Goal: Answer question/provide support: Answer question/provide support

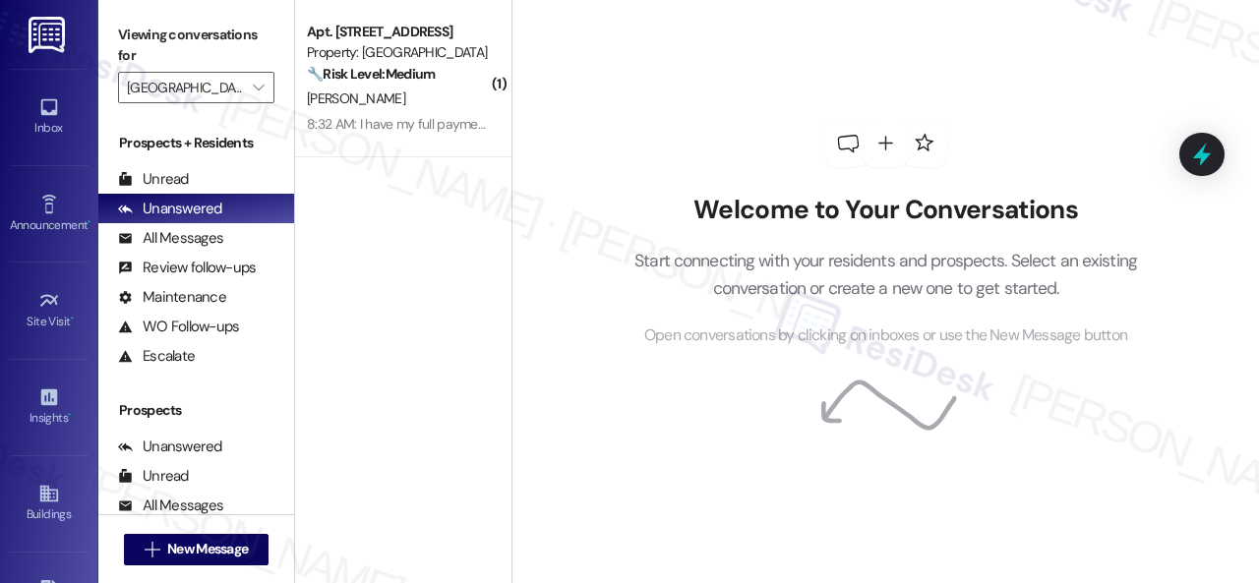
click at [432, 109] on div "[PERSON_NAME]" at bounding box center [398, 99] width 186 height 25
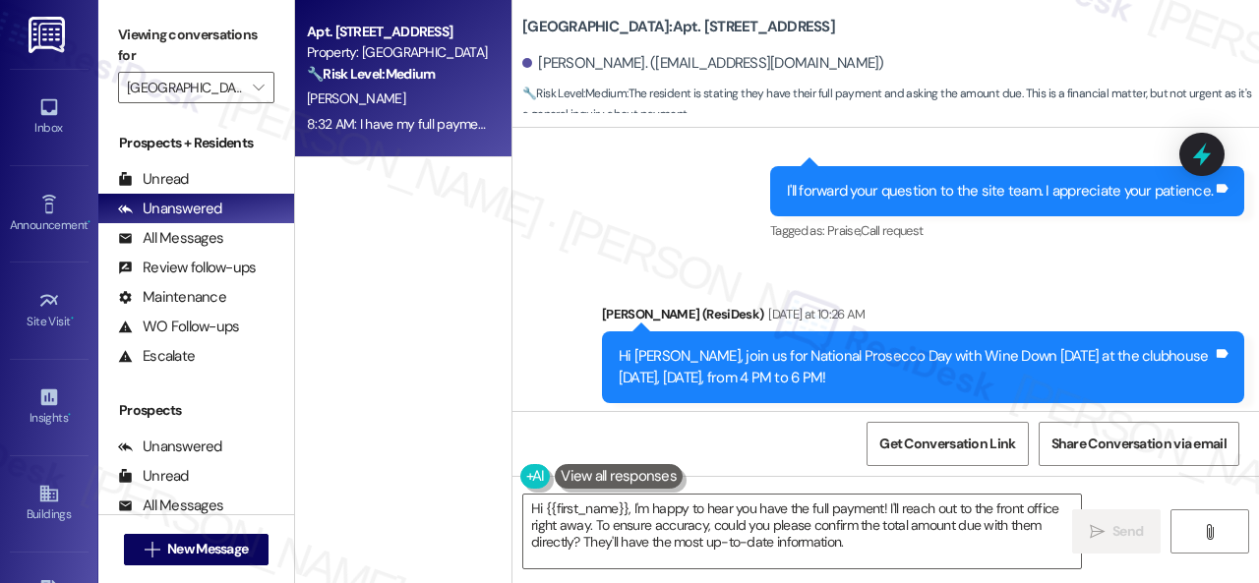
scroll to position [26081, 0]
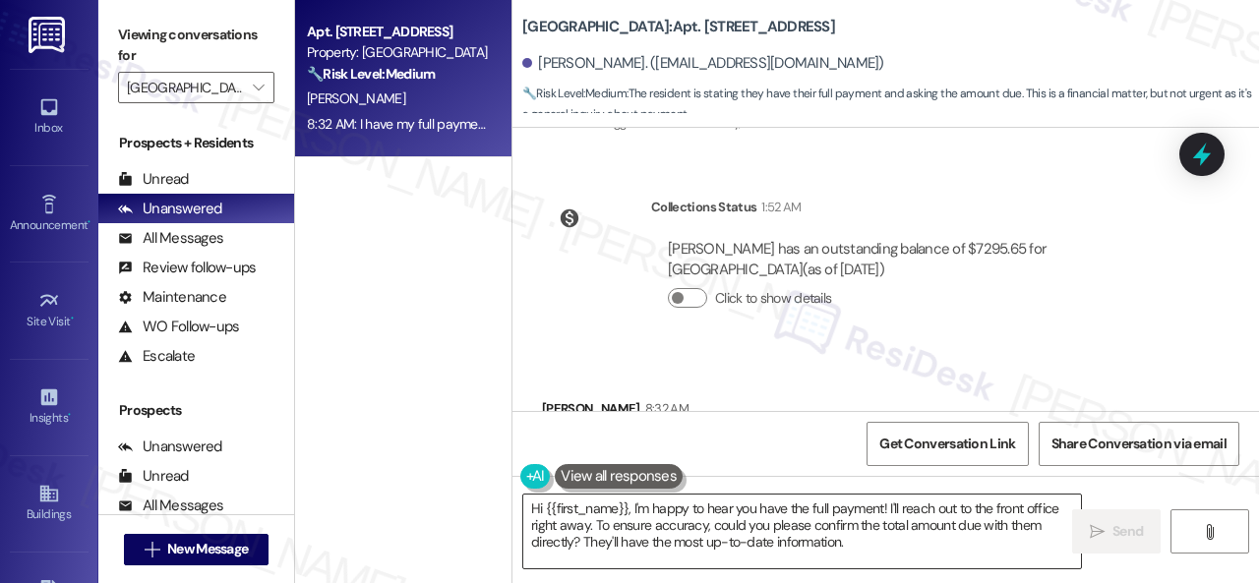
click at [979, 512] on textarea "Hi {{first_name}}, I'm happy to hear you have the full payment! I'll reach out …" at bounding box center [802, 532] width 558 height 74
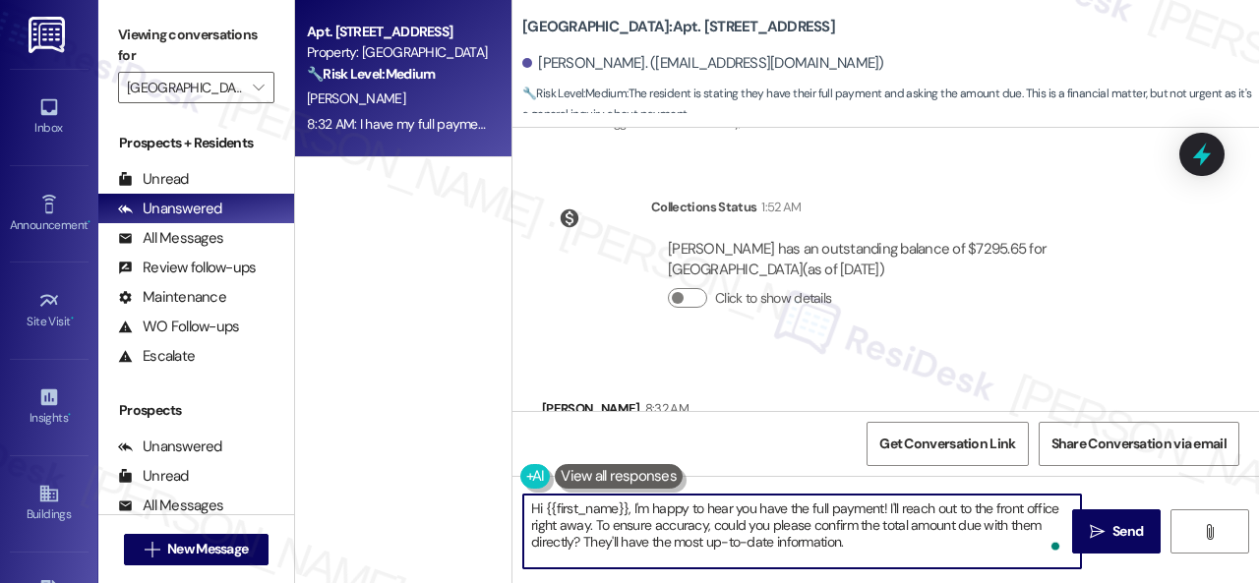
drag, startPoint x: 530, startPoint y: 530, endPoint x: 867, endPoint y: 554, distance: 338.2
click at [867, 554] on textarea "Hi {{first_name}}, I'm happy to hear you have the full payment! I'll reach out …" at bounding box center [802, 532] width 558 height 74
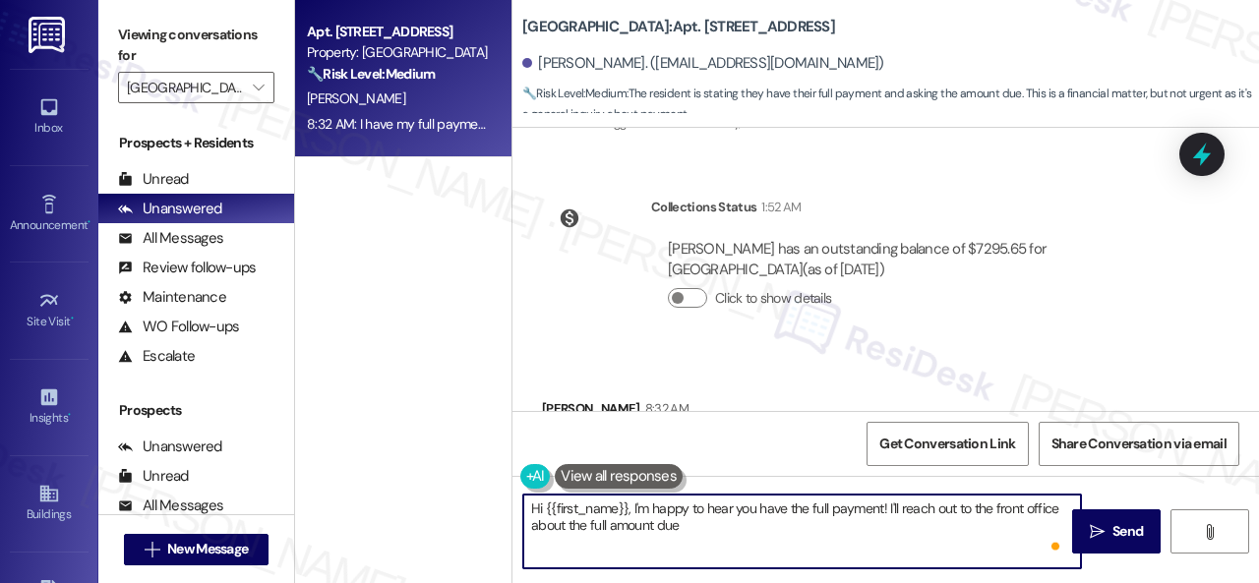
paste textarea "and get back to you as soon as I receive a response. I appreciate your patience."
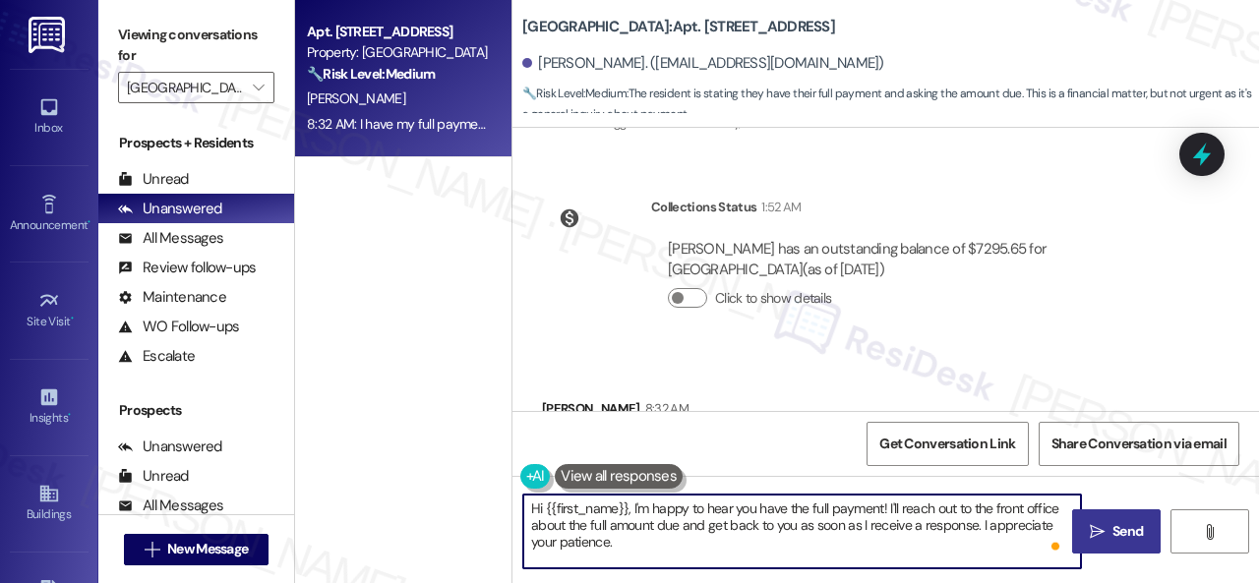
type textarea "Hi {{first_name}}, I'm happy to hear you have the full payment! I'll reach out …"
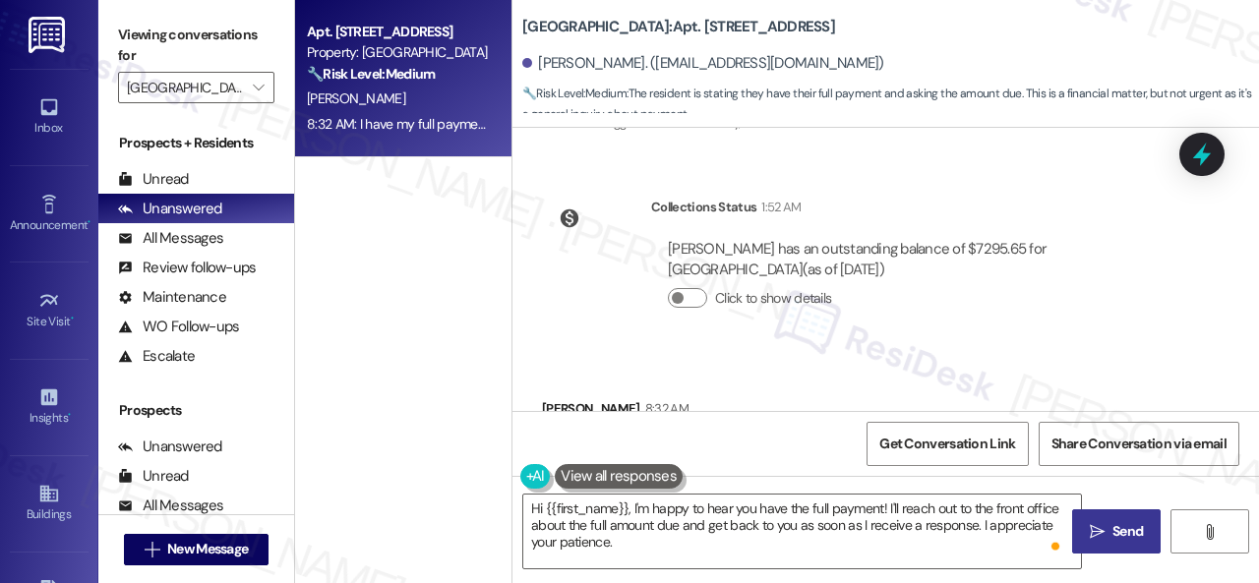
click at [1112, 527] on span "Send" at bounding box center [1127, 531] width 30 height 21
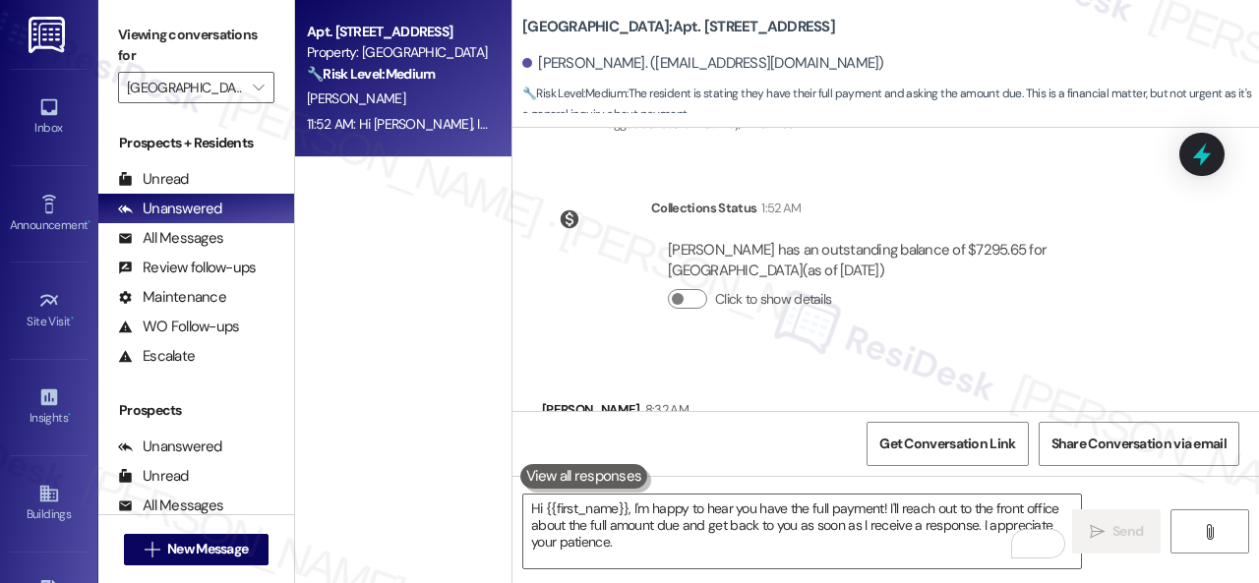
click at [864, 355] on div "Received via SMS [PERSON_NAME] 8:32 AM I have my full payment can you tell the …" at bounding box center [885, 438] width 747 height 166
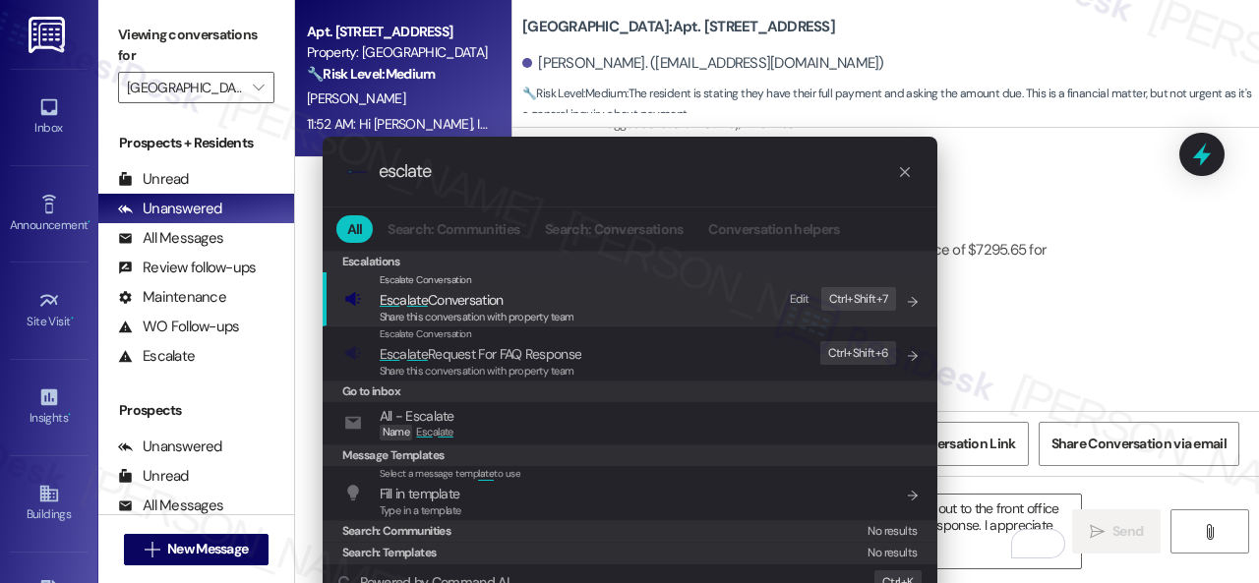
type input "esclate"
click at [806, 297] on div "Edit" at bounding box center [800, 299] width 20 height 21
click at [849, 302] on div "Edit" at bounding box center [851, 299] width 20 height 21
click at [428, 299] on span "Esc a late Conversation" at bounding box center [442, 300] width 124 height 18
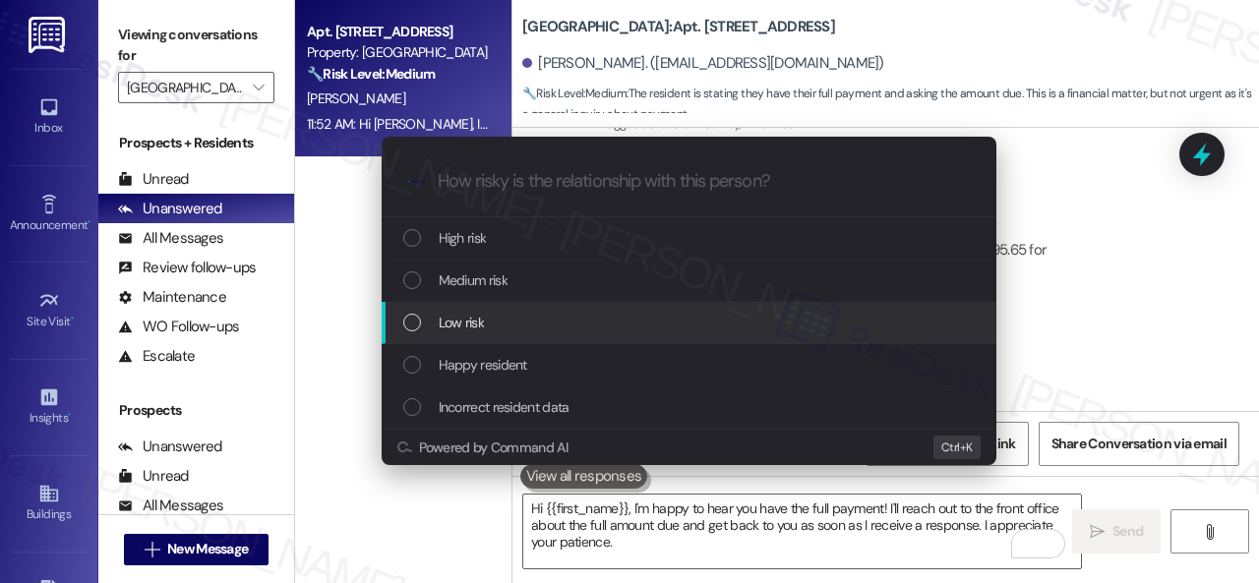
click at [453, 321] on span "Low risk" at bounding box center [461, 323] width 45 height 22
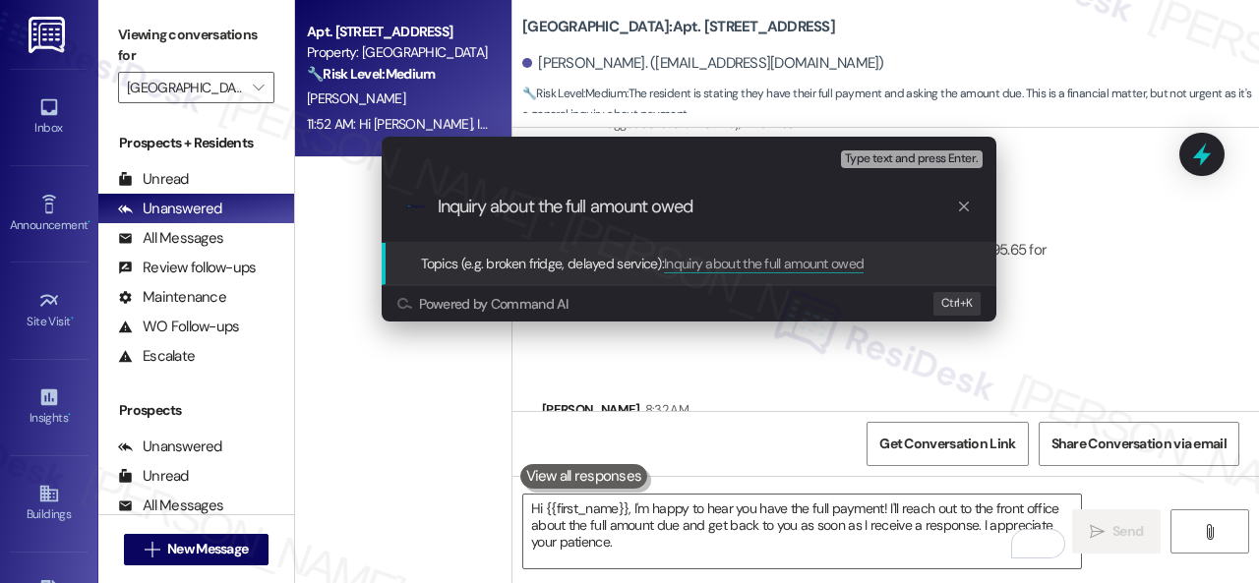
type input "Inquiry about the full amount owed."
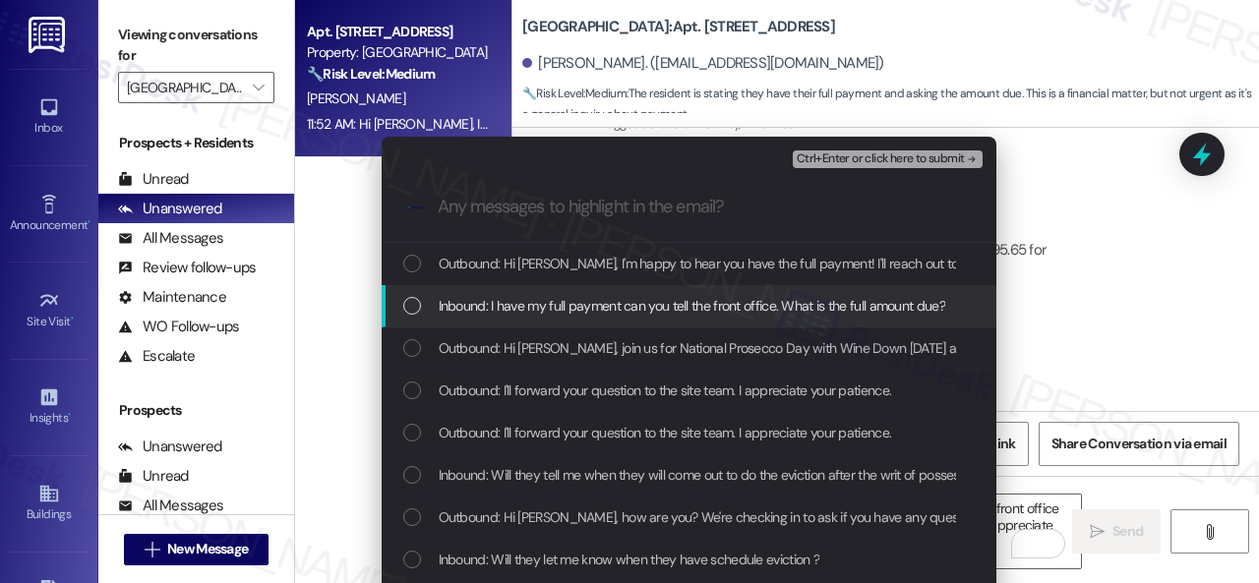
click at [508, 299] on span "Inbound: I have my full payment can you tell the front office. What is the full…" at bounding box center [692, 306] width 507 height 22
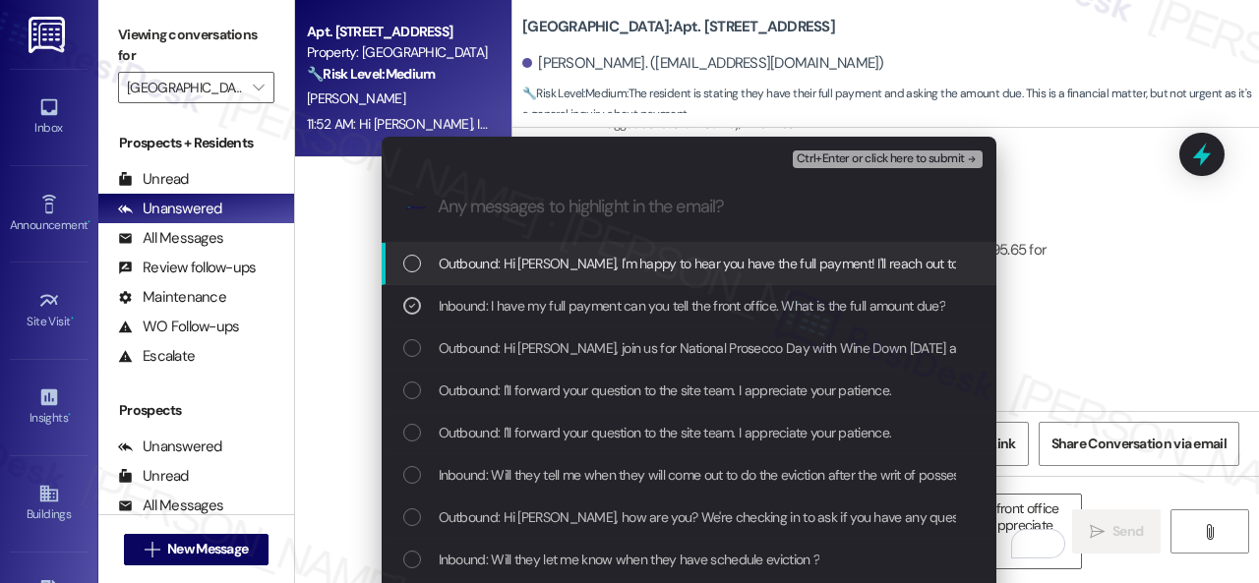
click at [878, 158] on span "Ctrl+Enter or click here to submit" at bounding box center [881, 159] width 168 height 14
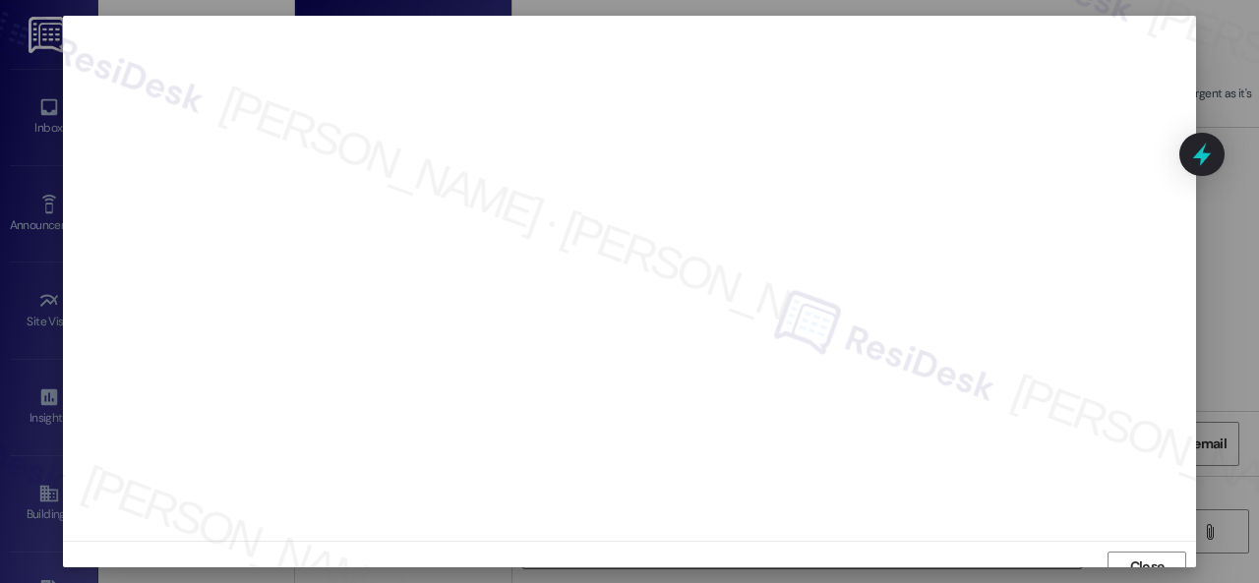
scroll to position [15, 0]
click at [1126, 552] on span "Close" at bounding box center [1147, 552] width 42 height 21
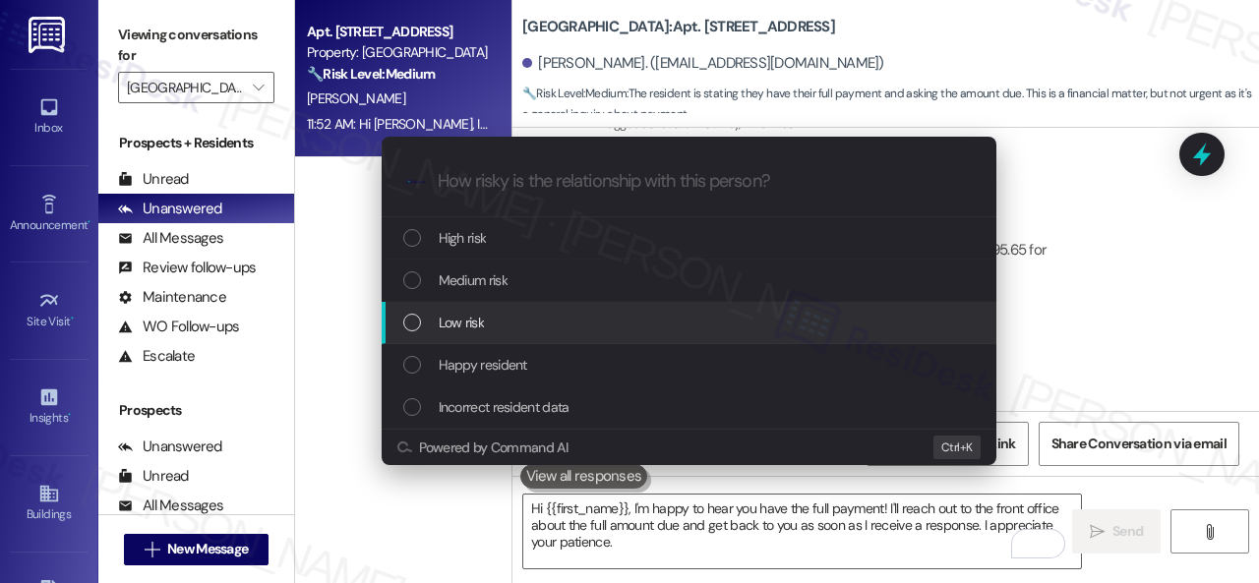
click at [463, 329] on span "Low risk" at bounding box center [461, 323] width 45 height 22
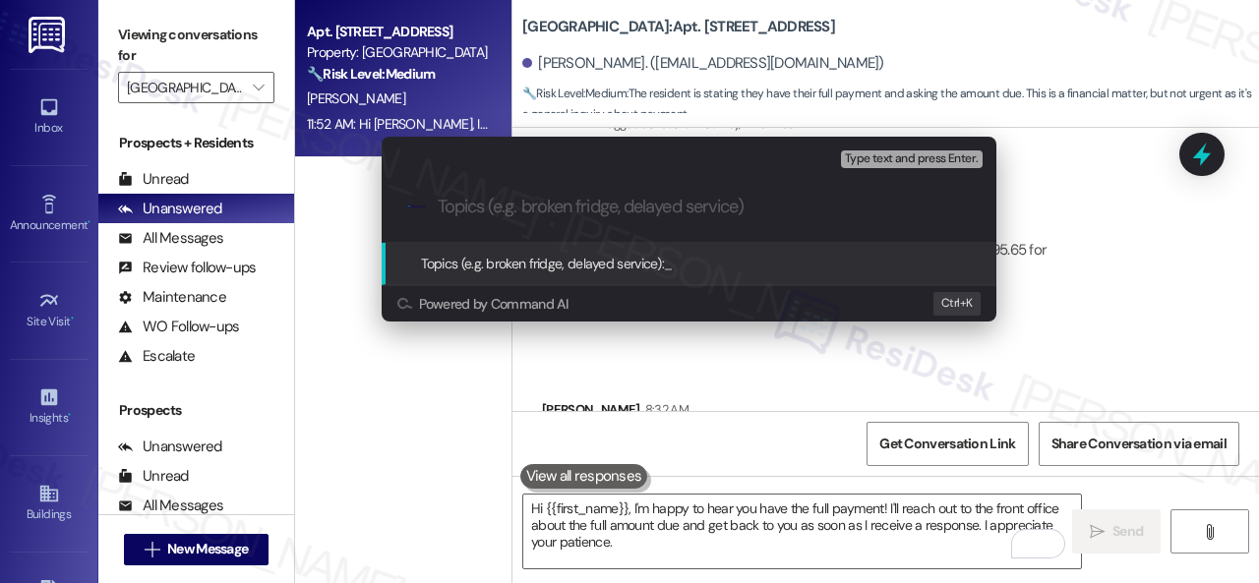
paste input "Inquiry about the full amount owed."
type input "Inquiry about the full amount owed."
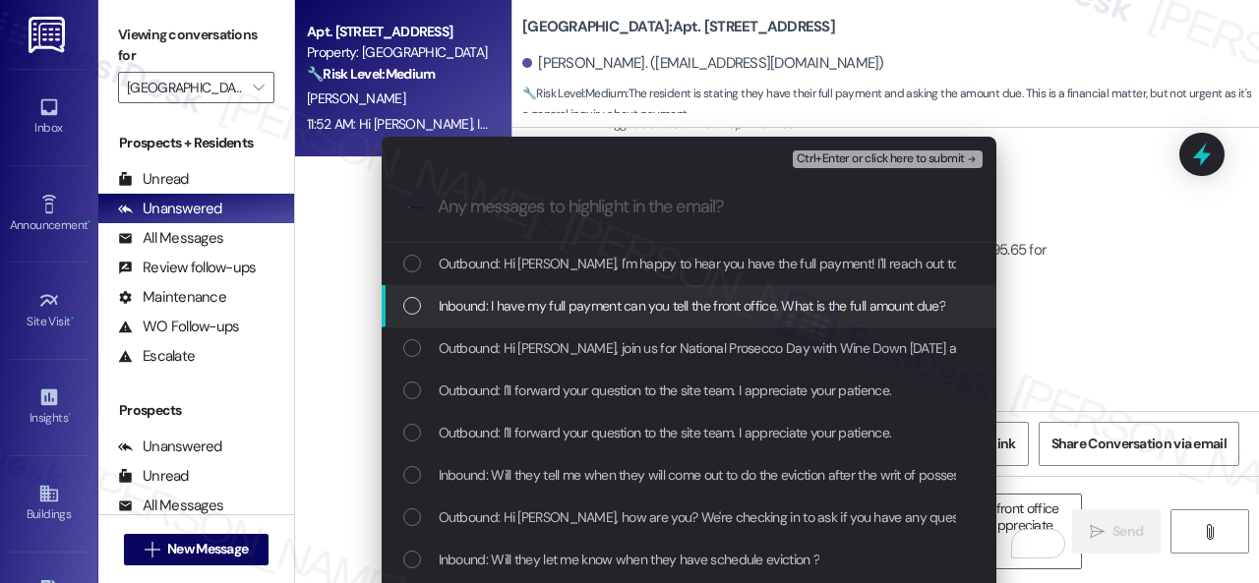
click at [566, 301] on span "Inbound: I have my full payment can you tell the front office. What is the full…" at bounding box center [692, 306] width 507 height 22
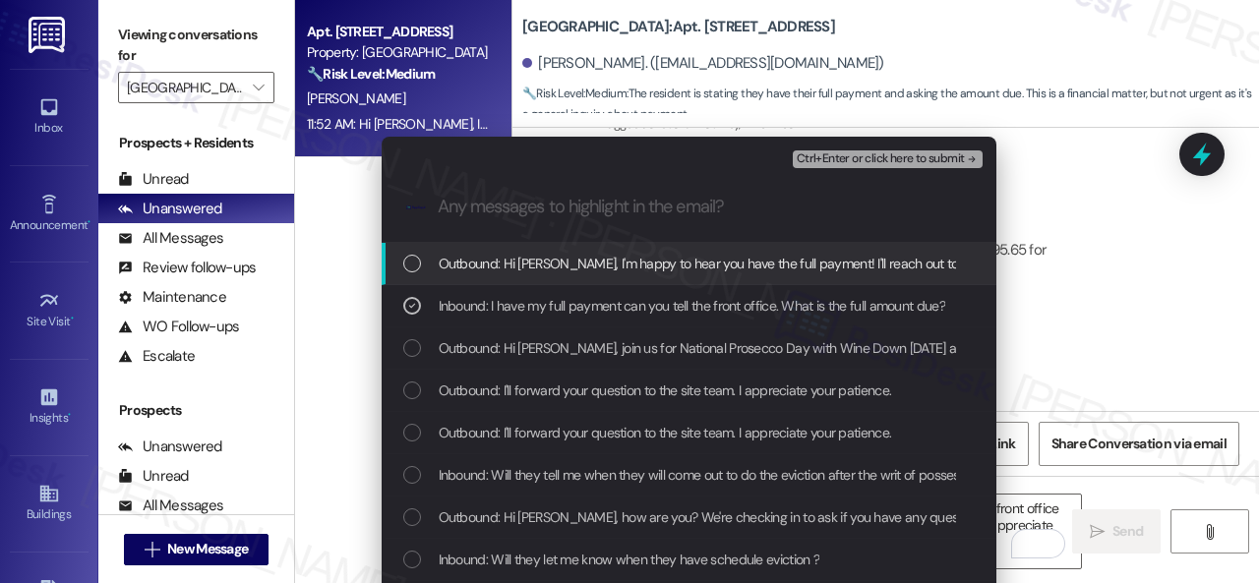
click at [829, 156] on span "Ctrl+Enter or click here to submit" at bounding box center [881, 159] width 168 height 14
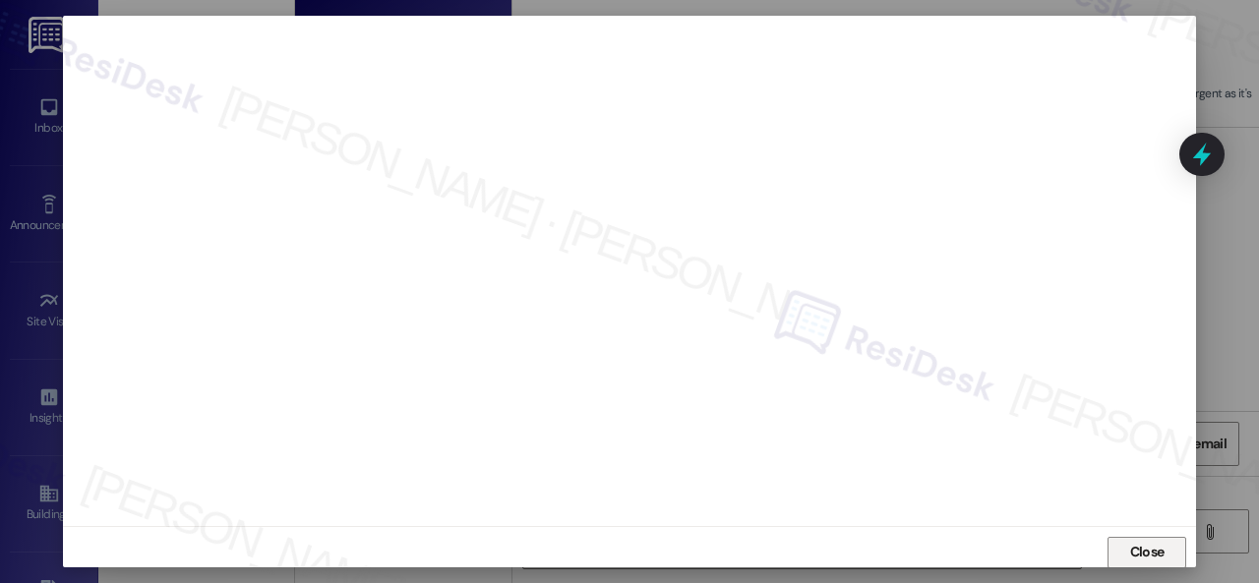
click at [1135, 549] on span "Close" at bounding box center [1147, 552] width 34 height 21
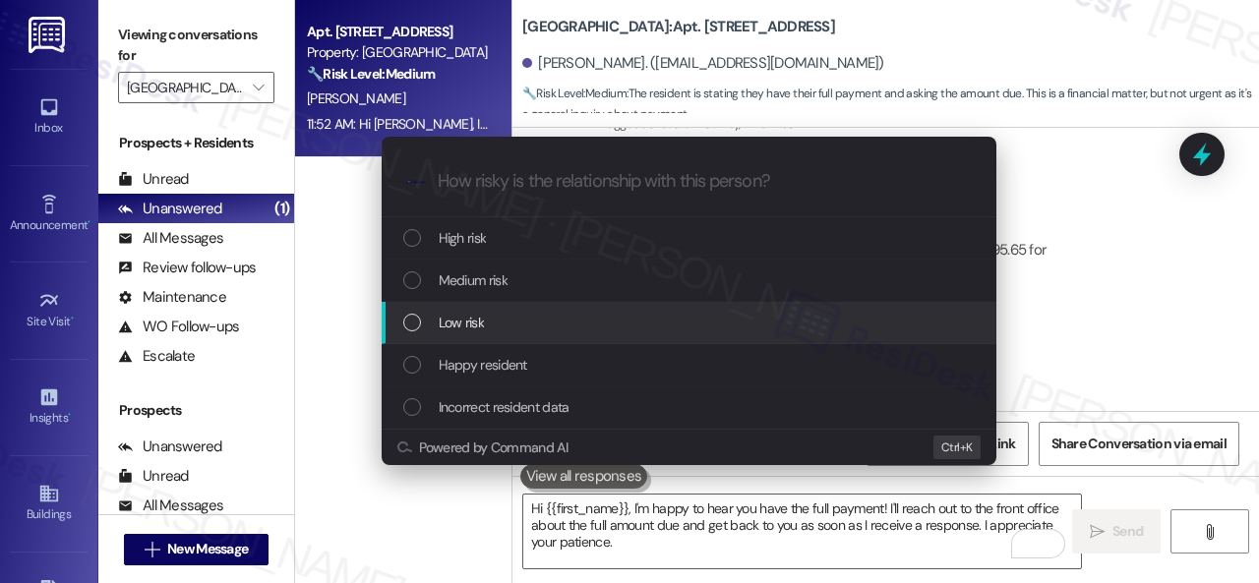
click at [467, 329] on span "Low risk" at bounding box center [461, 323] width 45 height 22
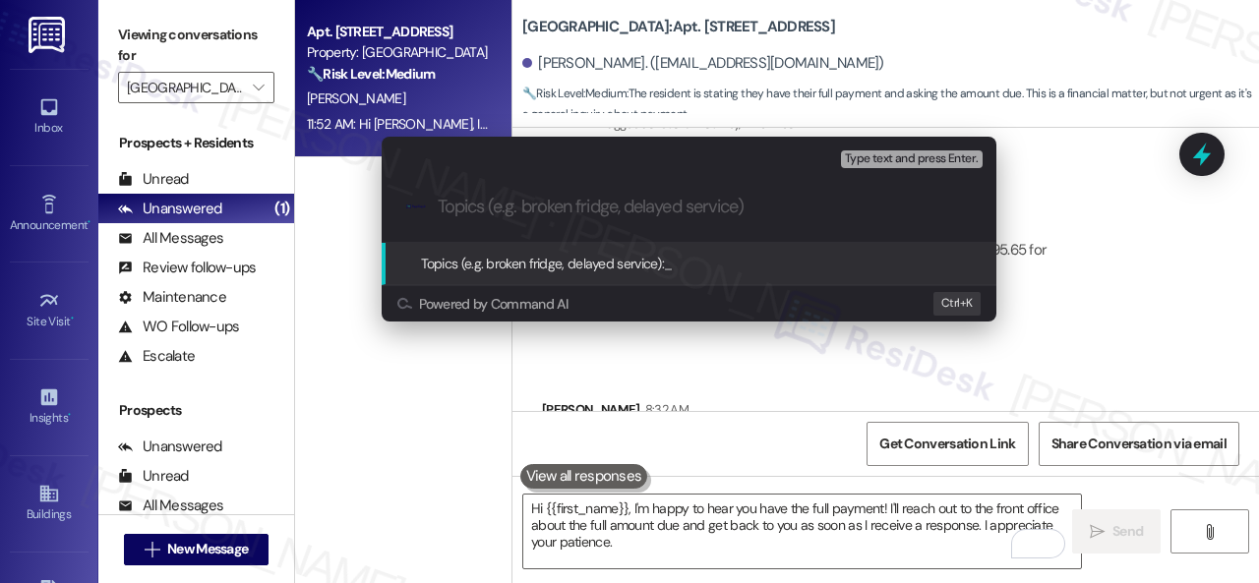
paste input "Inquiry about the full amount owed."
type input "Inquiry about the full amount owed."
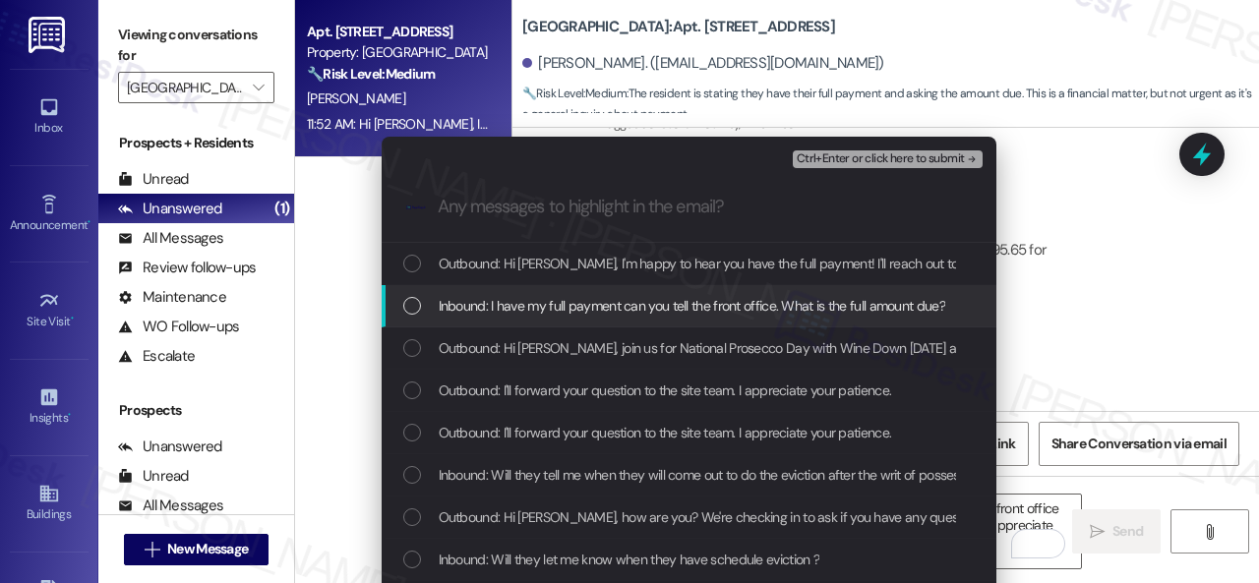
click at [649, 303] on span "Inbound: I have my full payment can you tell the front office. What is the full…" at bounding box center [692, 306] width 507 height 22
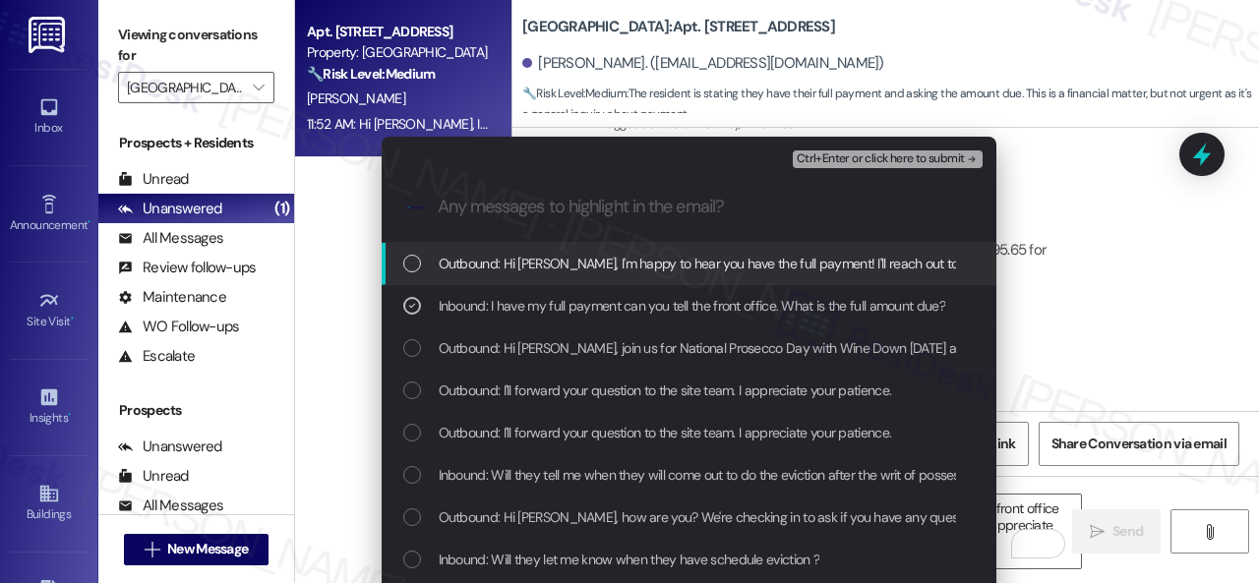
click at [825, 153] on span "Ctrl+Enter or click here to submit" at bounding box center [881, 159] width 168 height 14
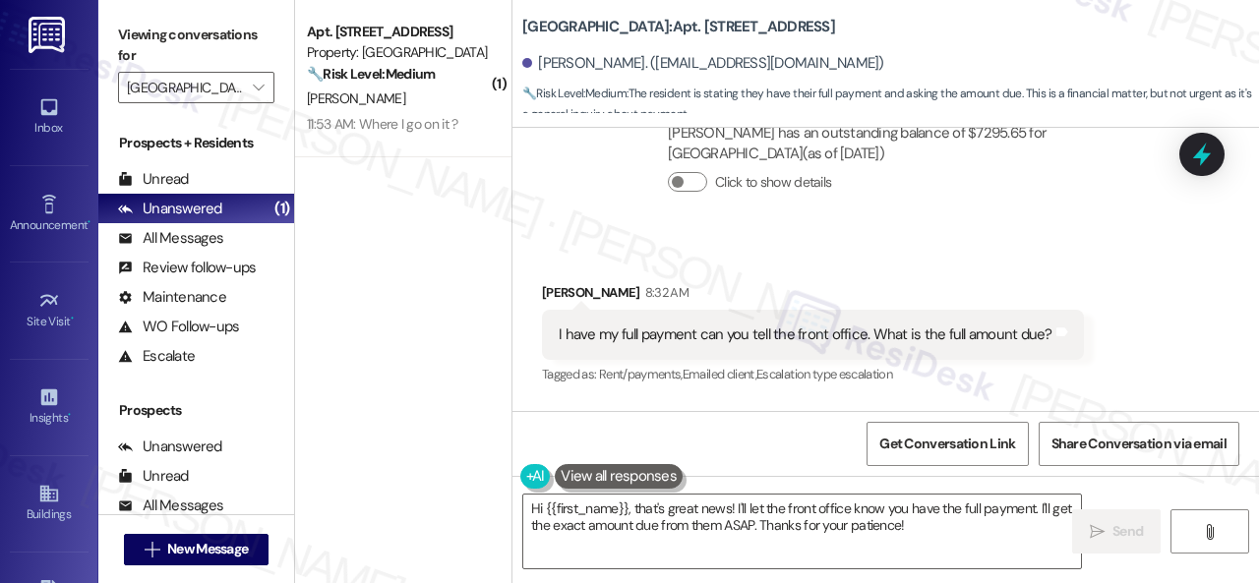
scroll to position [26288, 0]
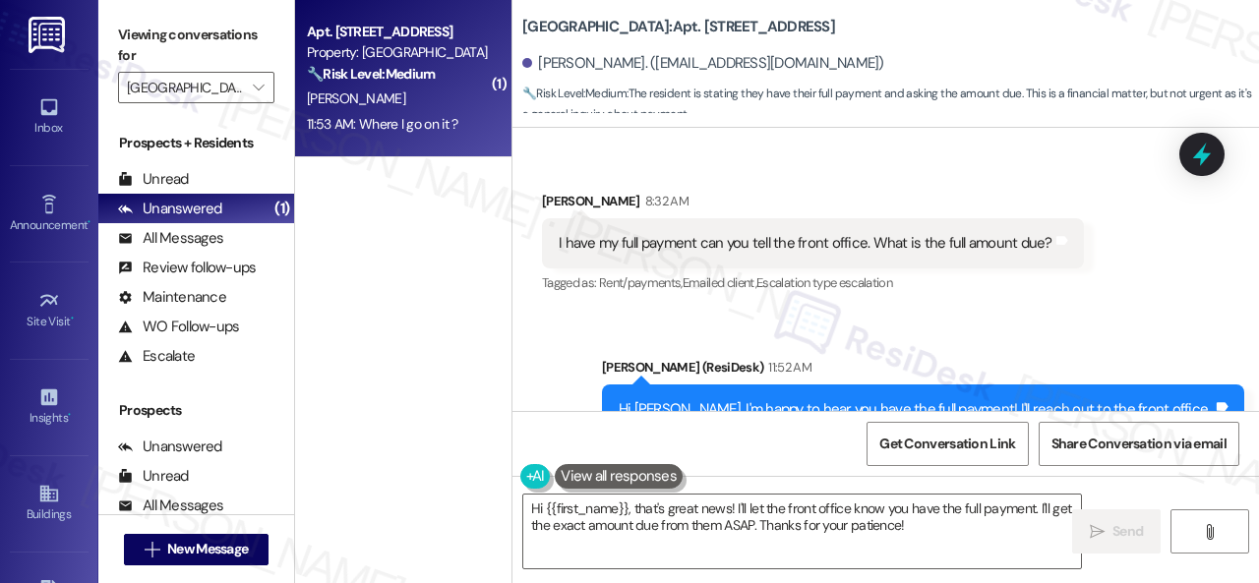
click at [416, 95] on div "[PERSON_NAME]" at bounding box center [398, 99] width 186 height 25
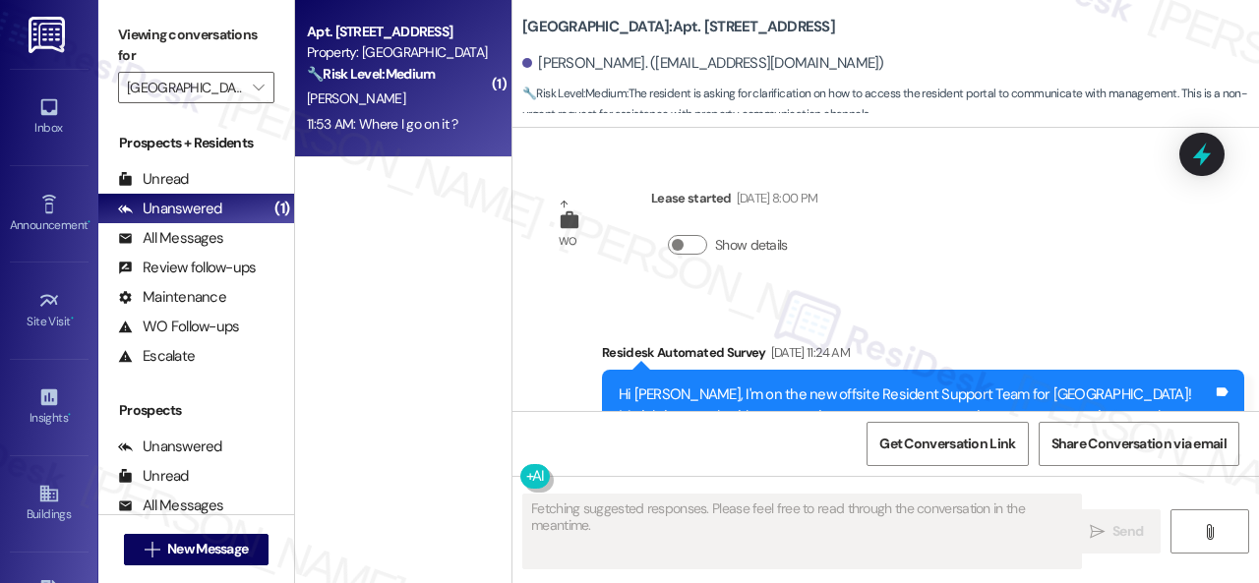
scroll to position [24200, 0]
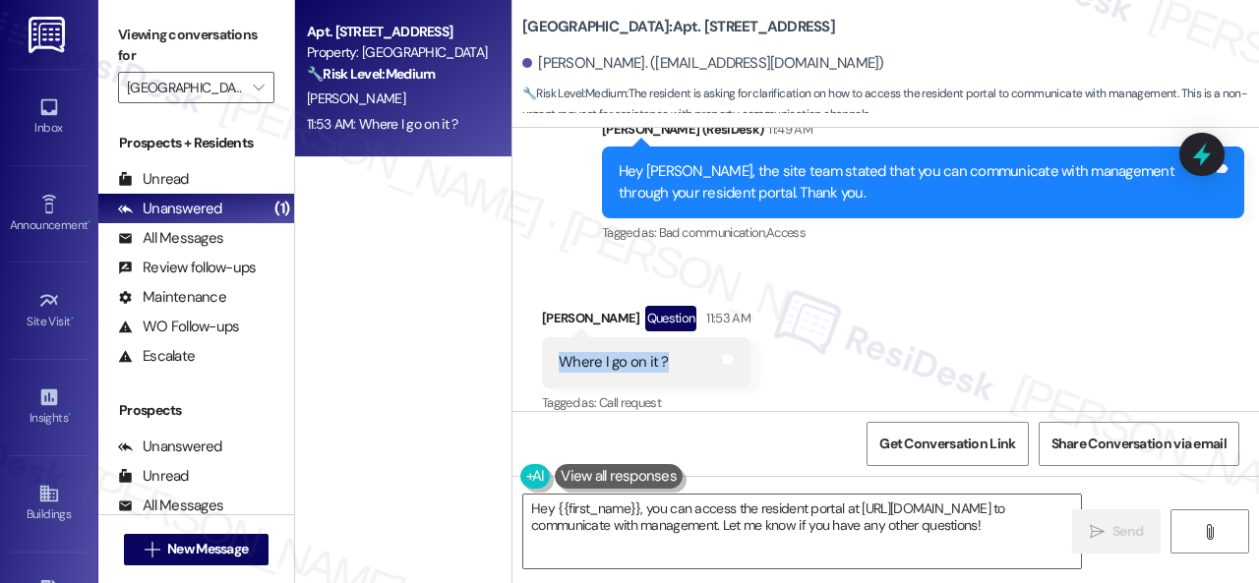
drag, startPoint x: 674, startPoint y: 343, endPoint x: 557, endPoint y: 343, distance: 117.0
click at [557, 343] on div "Where I go on it ? Tags and notes" at bounding box center [646, 362] width 209 height 50
copy div "Where I go on it ?"
click at [950, 296] on div "Received via SMS [PERSON_NAME] Question 11:53 AM Where I go on it ? Tags and no…" at bounding box center [885, 347] width 747 height 170
